Goal: Check status: Check status

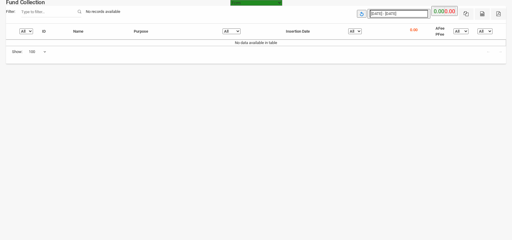
select select "[URL][DOMAIN_NAME]"
select select "100"
click at [403, 14] on input "[DATE] - [DATE]" at bounding box center [399, 14] width 58 height 8
type input "[DATE]"
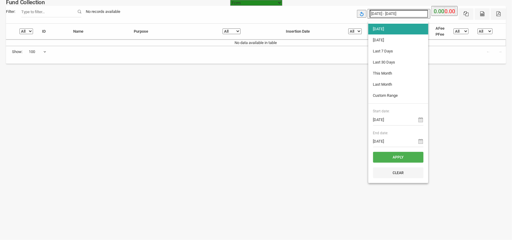
type input "[DATE]"
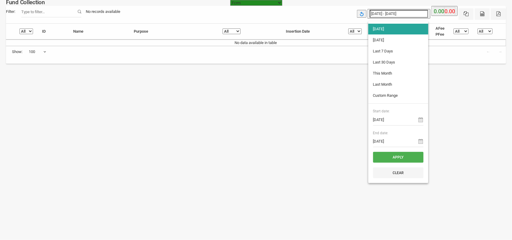
type input "[DATE]"
click at [397, 42] on li "[DATE]" at bounding box center [398, 40] width 60 height 11
type input "[DATE] - [DATE]"
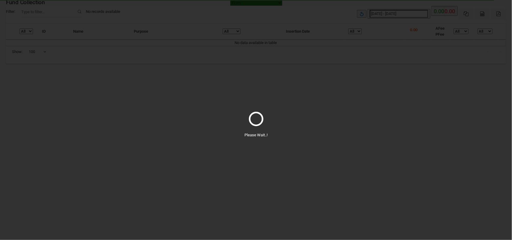
select select "100"
